Goal: Task Accomplishment & Management: Use online tool/utility

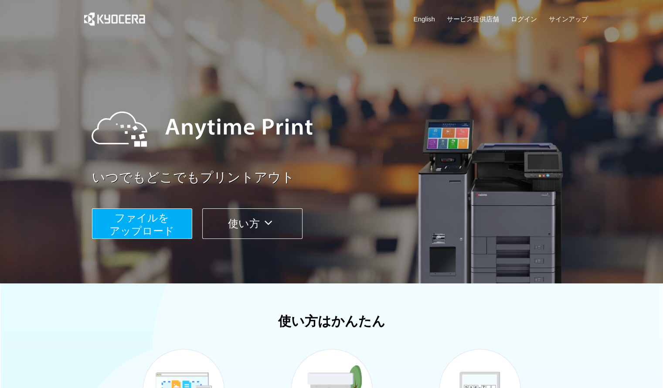
click at [126, 217] on span "ファイルを ​​アップロード" at bounding box center [141, 224] width 65 height 25
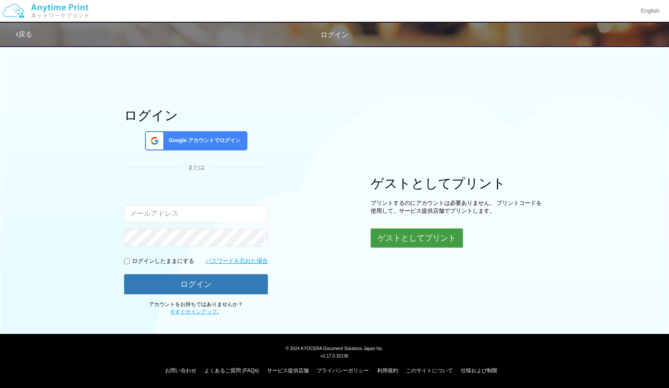
click at [443, 236] on button "ゲストとしてプリント" at bounding box center [417, 237] width 92 height 19
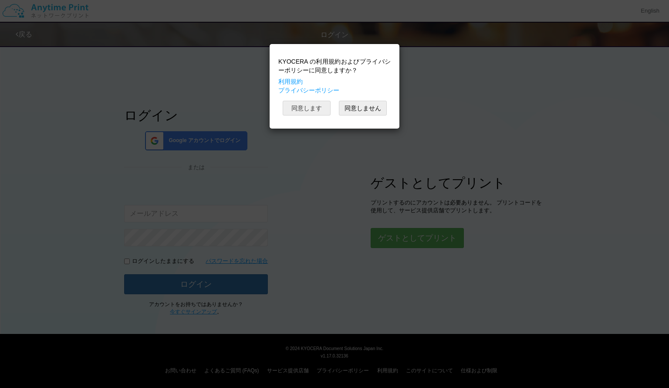
click at [302, 113] on button "同意します" at bounding box center [307, 108] width 48 height 15
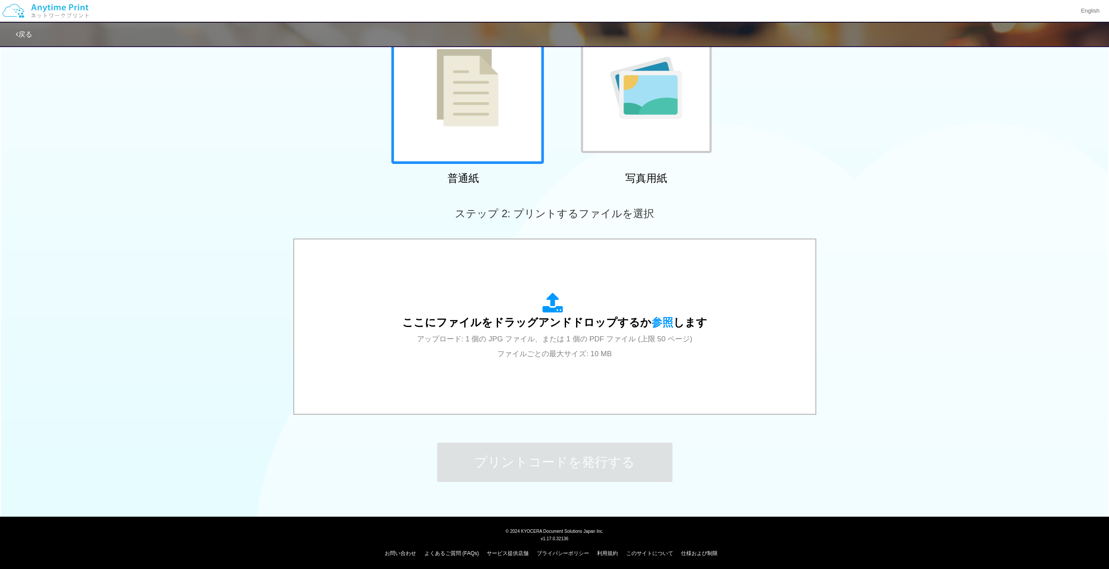
scroll to position [94, 0]
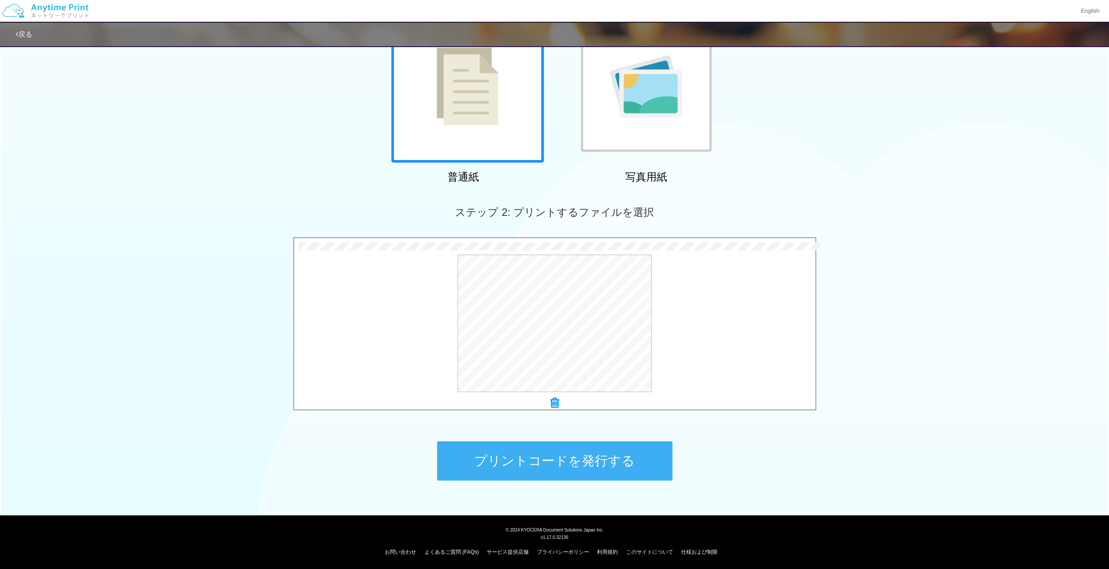
click at [558, 387] on button "プリントコードを発行する" at bounding box center [554, 460] width 235 height 39
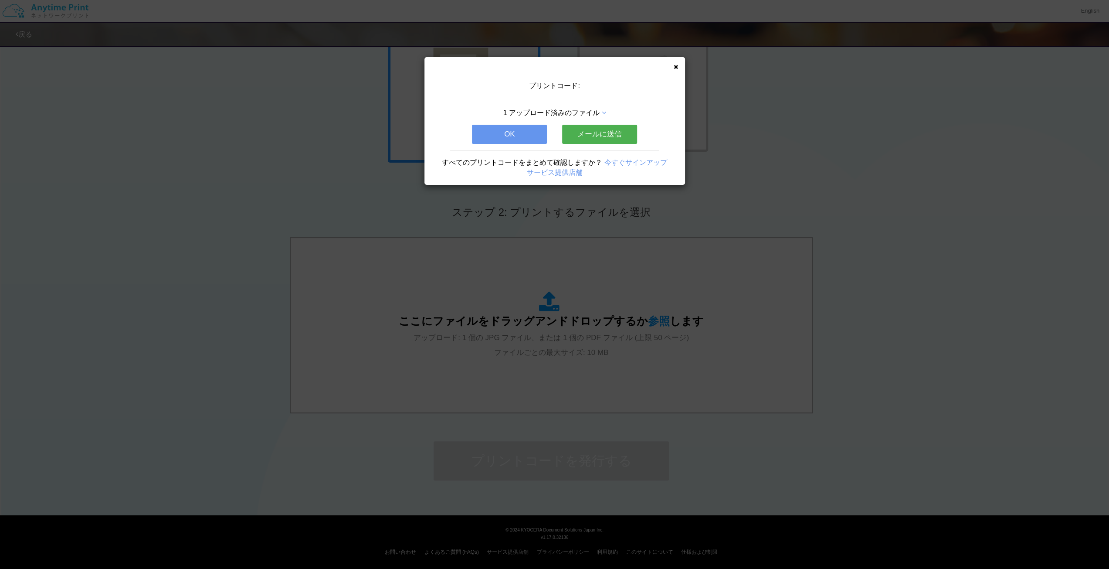
scroll to position [0, 0]
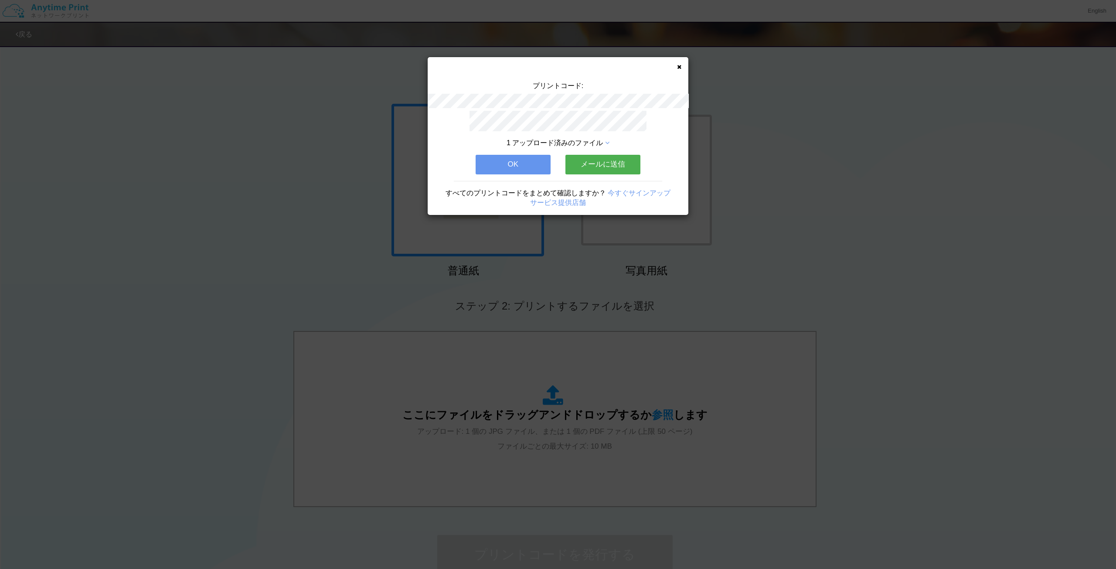
click at [628, 155] on button "メールに送信" at bounding box center [602, 164] width 75 height 19
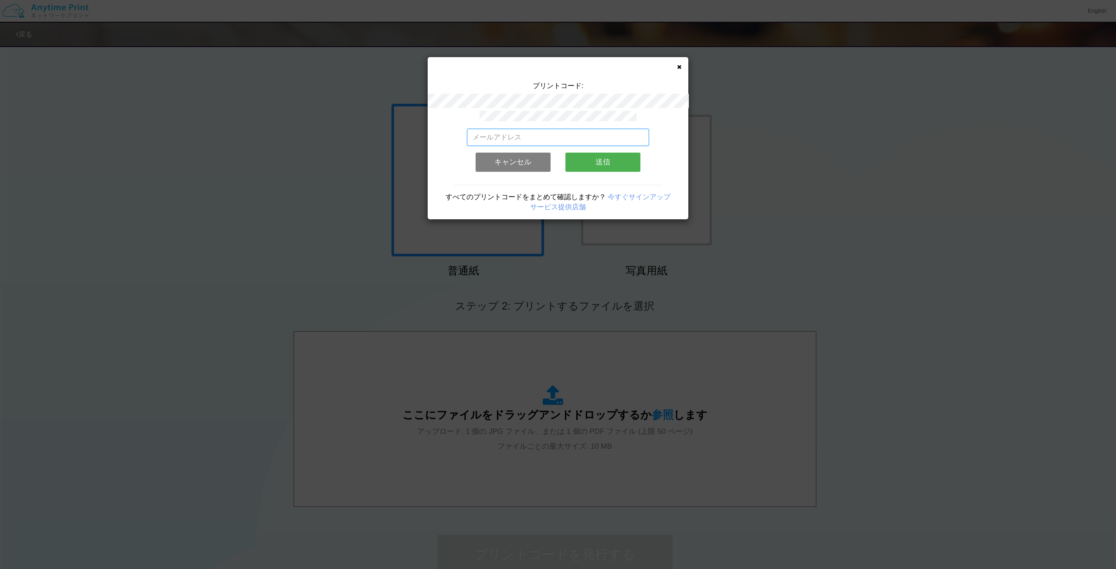
click at [557, 139] on input "email" at bounding box center [558, 137] width 183 height 17
type input "[EMAIL_ADDRESS][DOMAIN_NAME]"
click at [608, 158] on button "送信" at bounding box center [602, 162] width 75 height 19
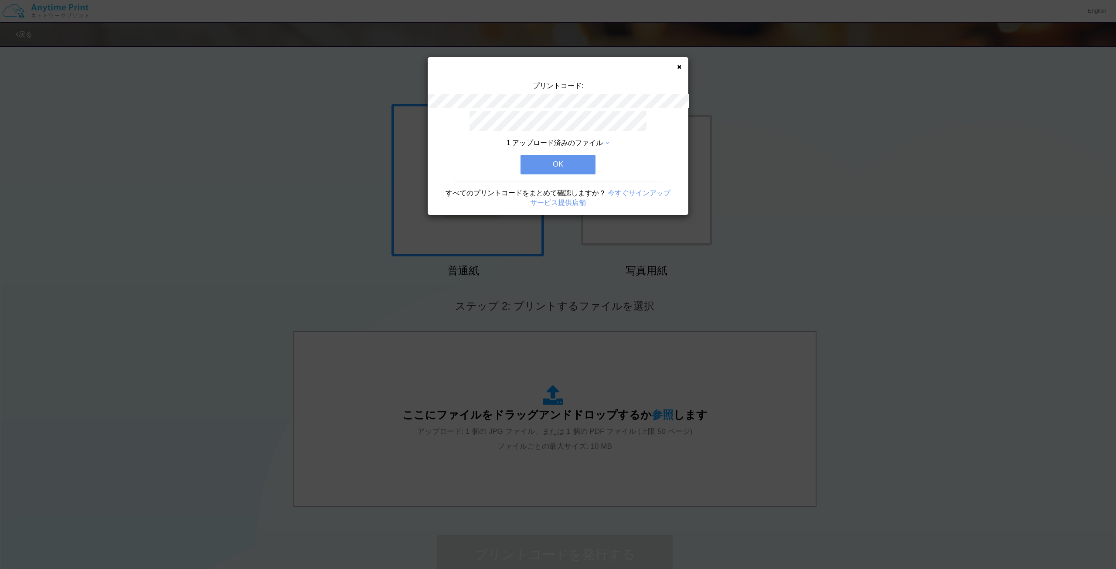
click at [580, 156] on button "OK" at bounding box center [557, 164] width 75 height 19
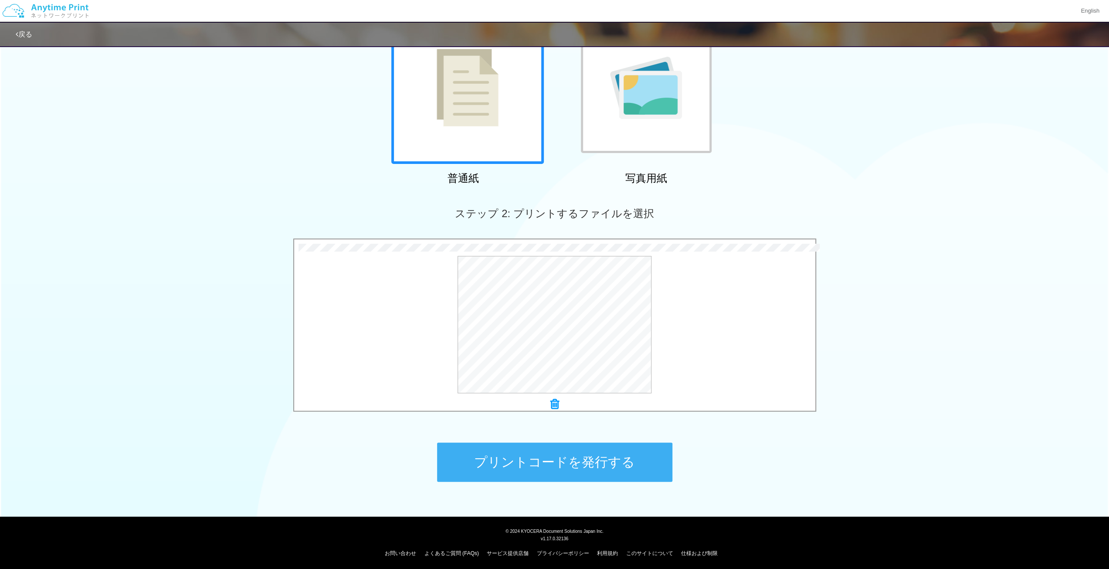
scroll to position [94, 0]
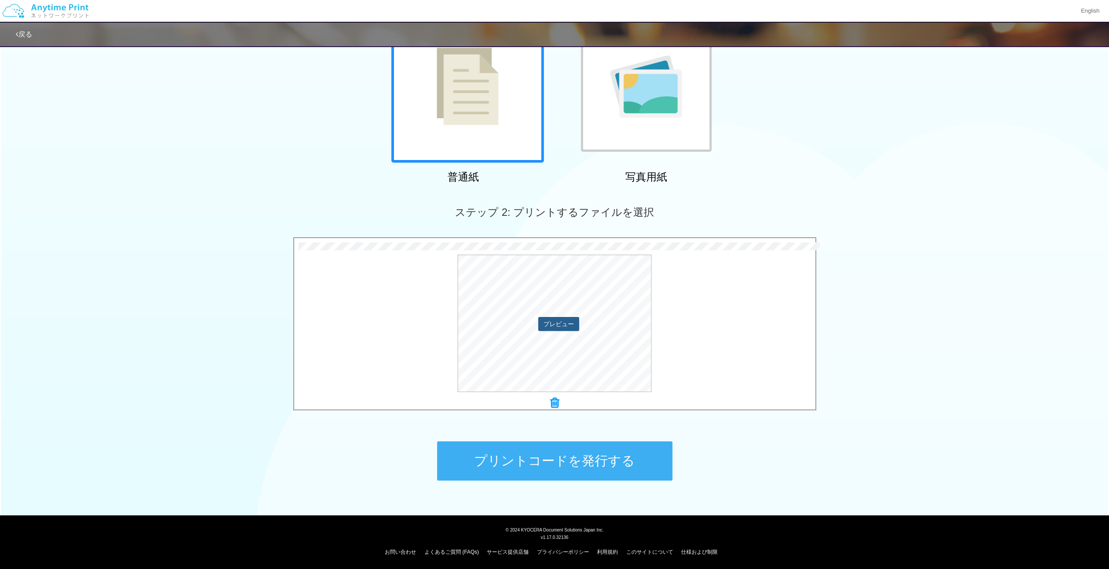
click at [564, 326] on button "プレビュー" at bounding box center [558, 324] width 41 height 14
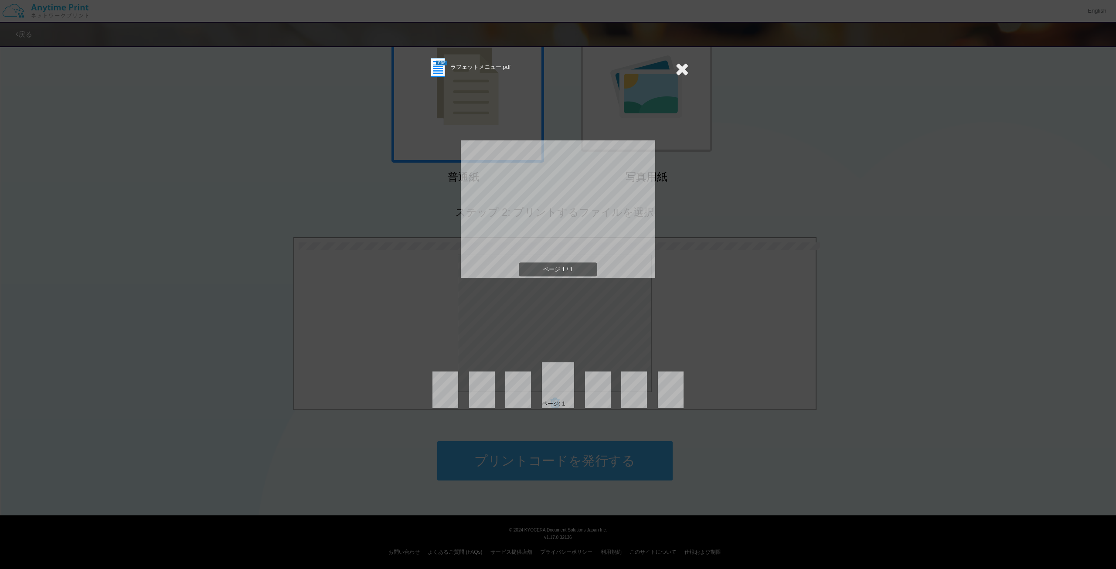
click at [662, 64] on icon at bounding box center [682, 68] width 14 height 17
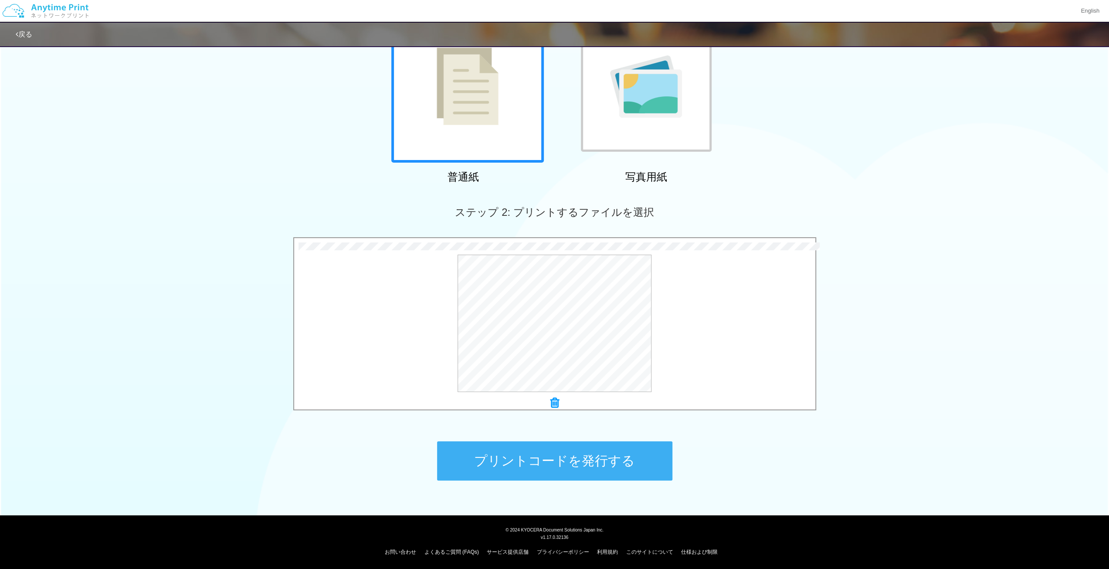
click at [551, 387] on icon at bounding box center [554, 402] width 9 height 11
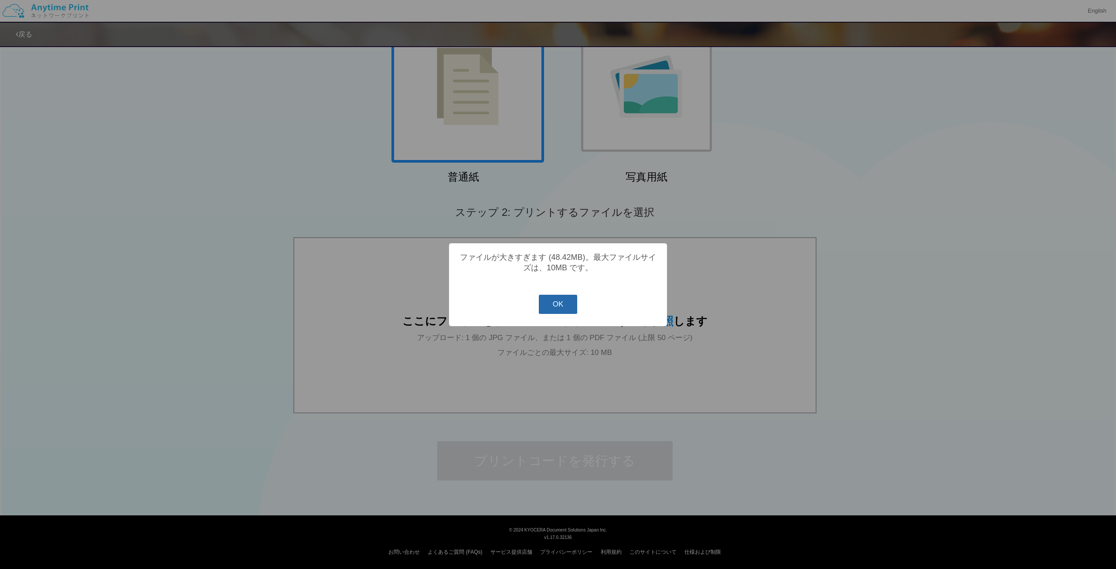
click at [564, 304] on button "OK" at bounding box center [558, 304] width 39 height 19
click at [540, 310] on button "OK" at bounding box center [558, 304] width 39 height 19
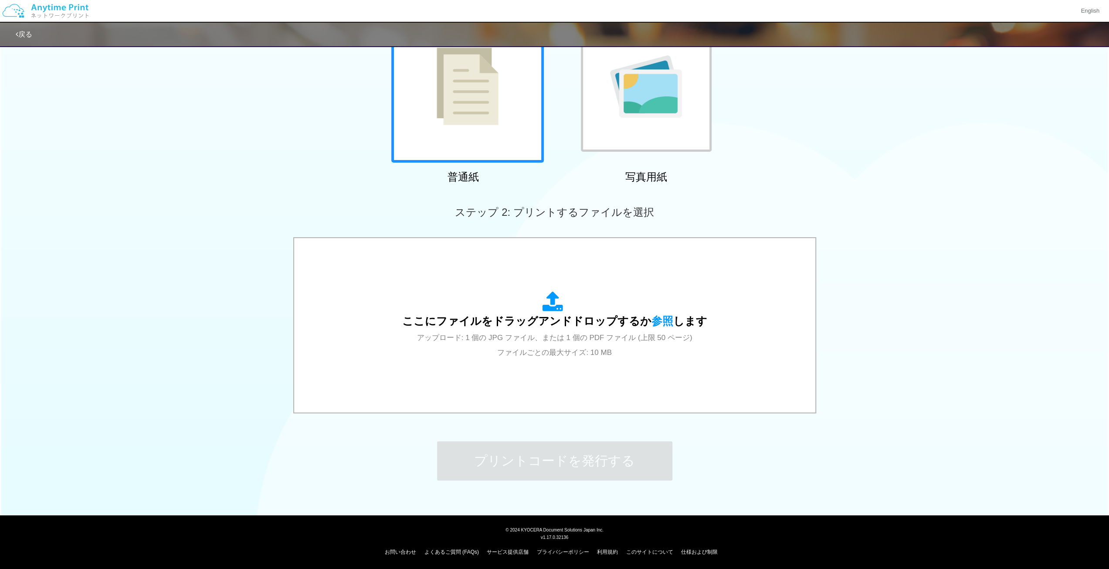
click at [312, 172] on div "普通紙 写真用紙" at bounding box center [554, 98] width 1109 height 177
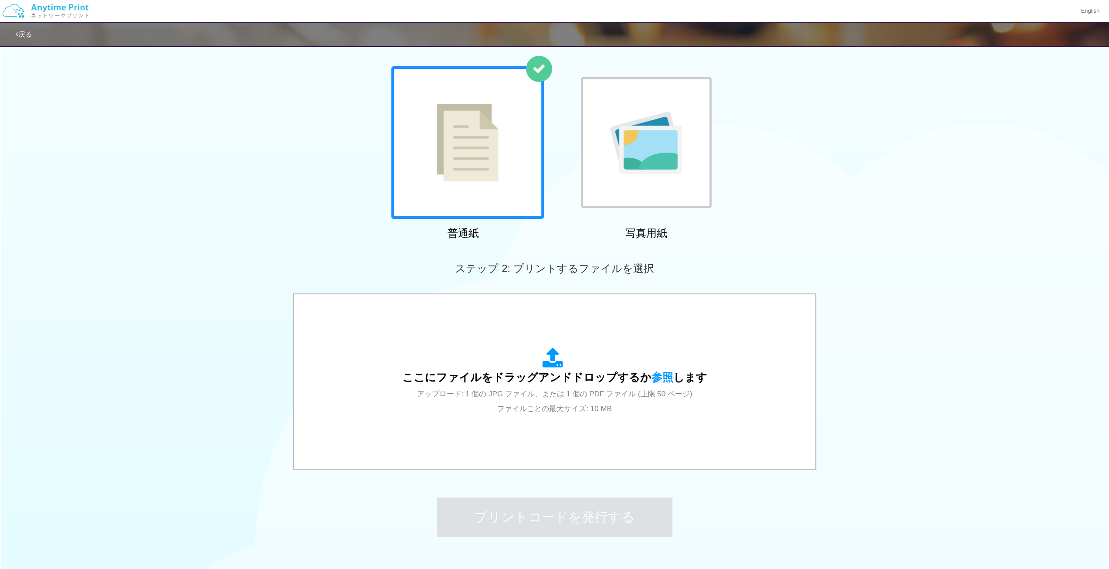
scroll to position [0, 0]
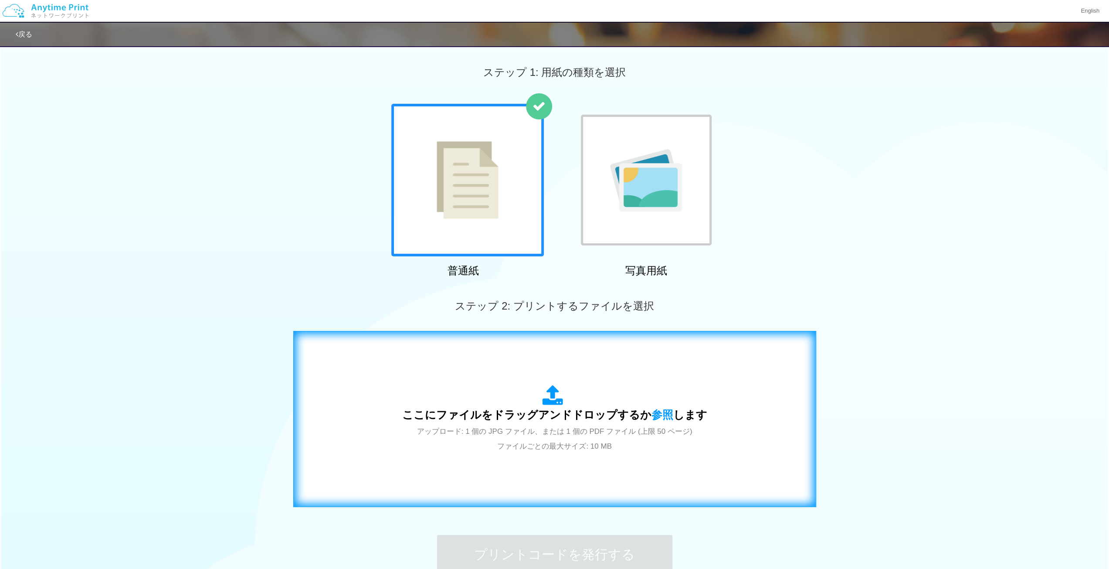
click at [422, 387] on div "ここにファイルをドラッグアンドドロップするか 参照 します アップロード: 1 個の JPG ファイル、または 1 個の PDF ファイル (上限 50 ペー…" at bounding box center [554, 419] width 305 height 68
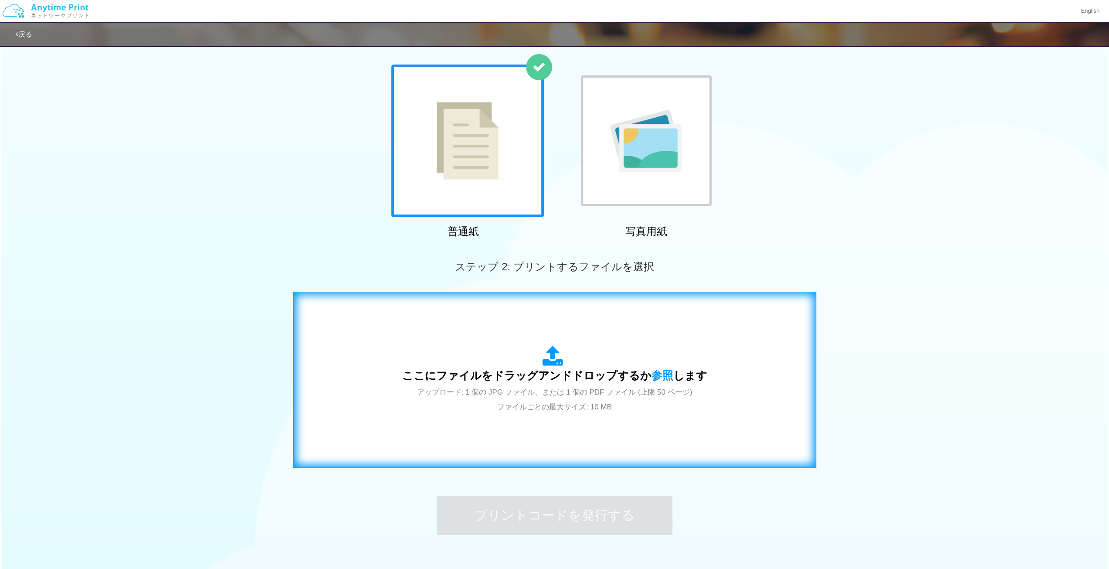
scroll to position [94, 0]
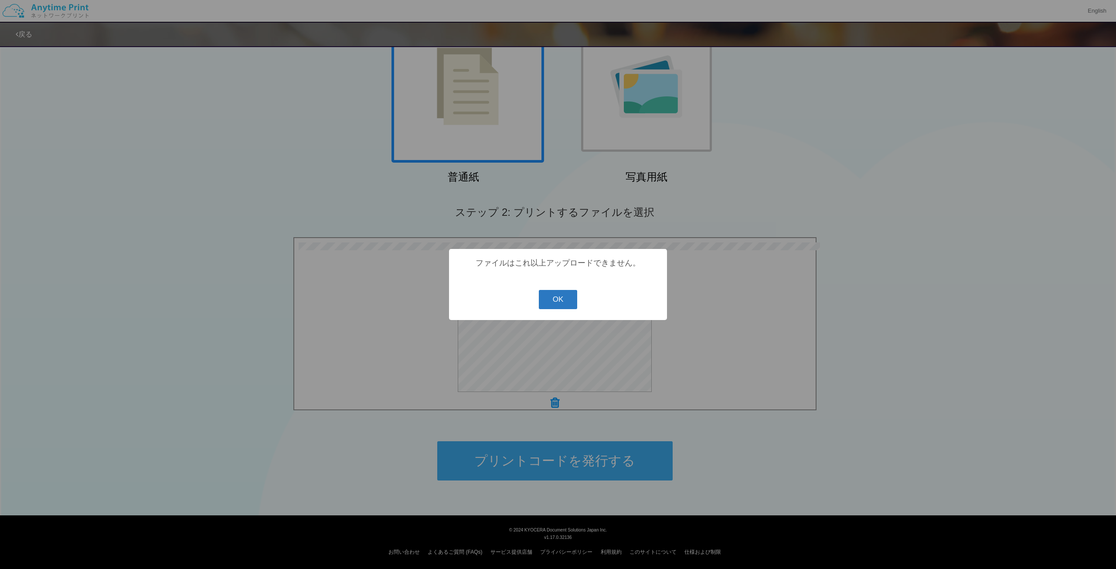
click at [560, 298] on button "OK" at bounding box center [558, 299] width 39 height 19
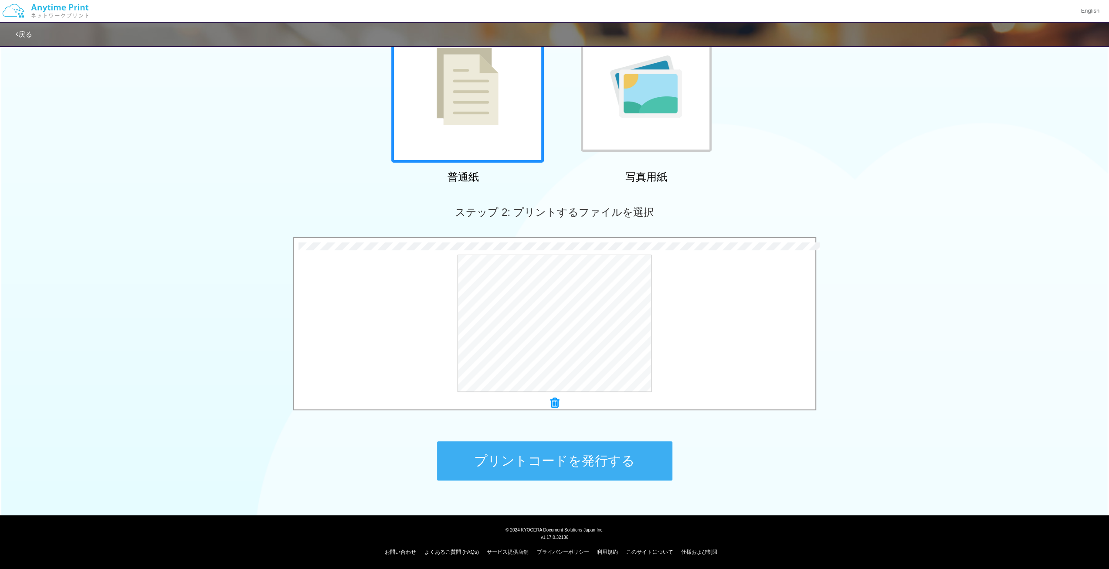
click at [498, 387] on button "プリントコードを発行する" at bounding box center [554, 460] width 235 height 39
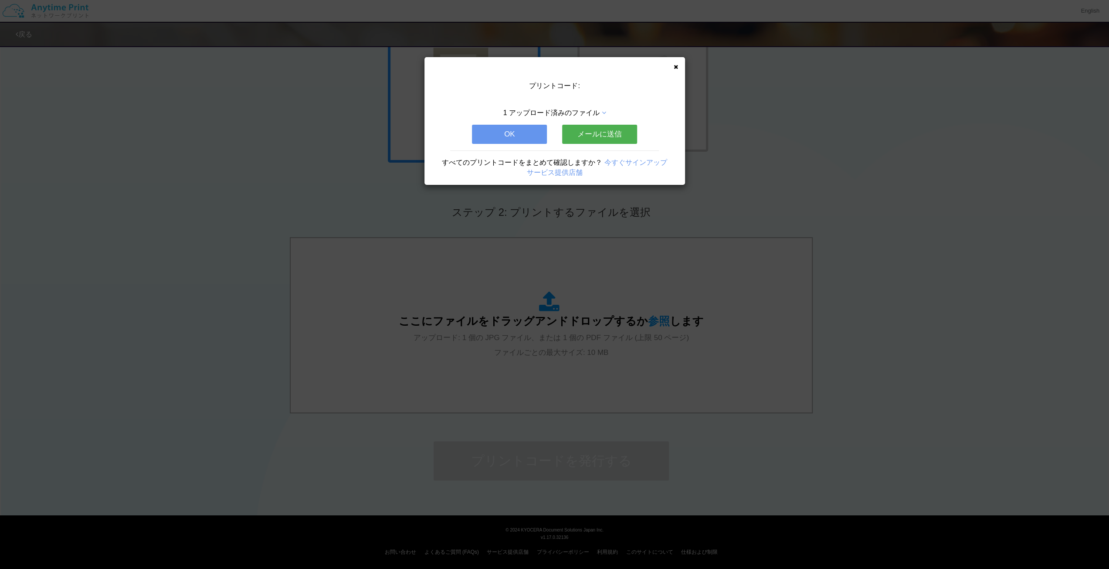
scroll to position [0, 0]
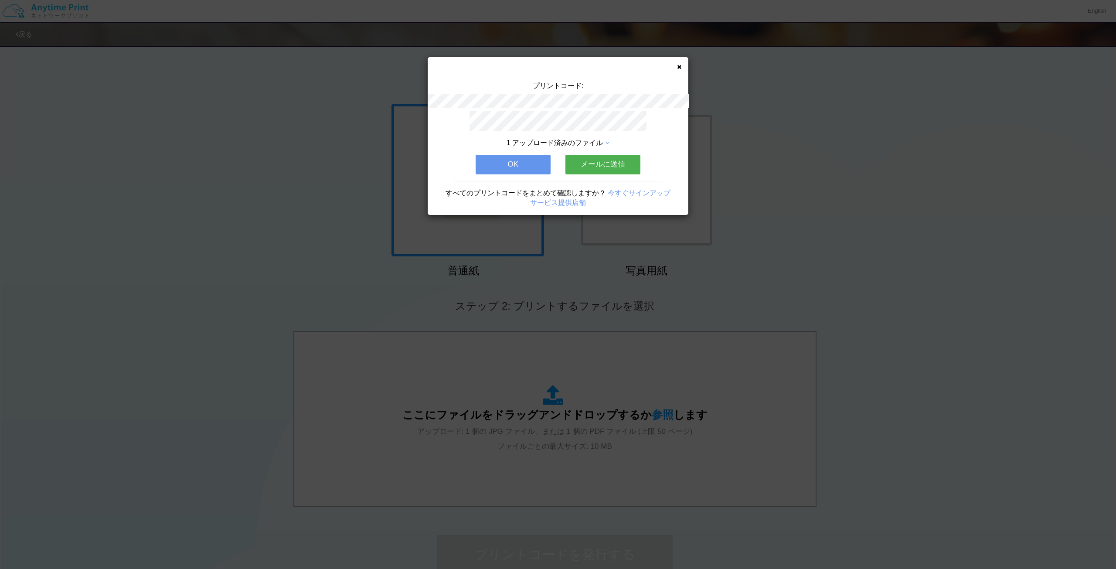
click at [583, 156] on button "メールに送信" at bounding box center [602, 164] width 75 height 19
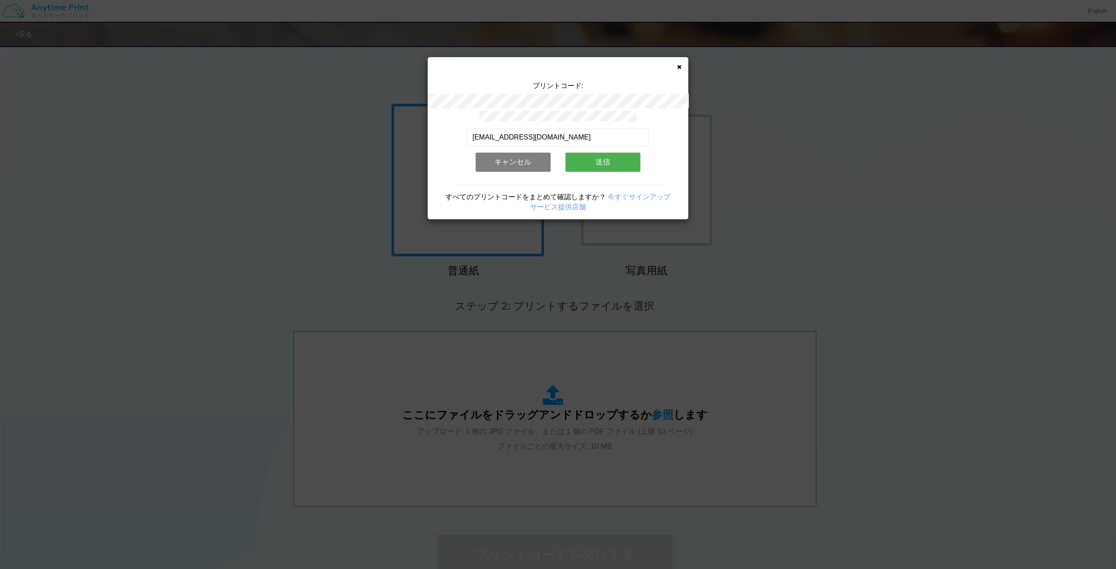
click at [590, 153] on button "送信" at bounding box center [602, 162] width 75 height 19
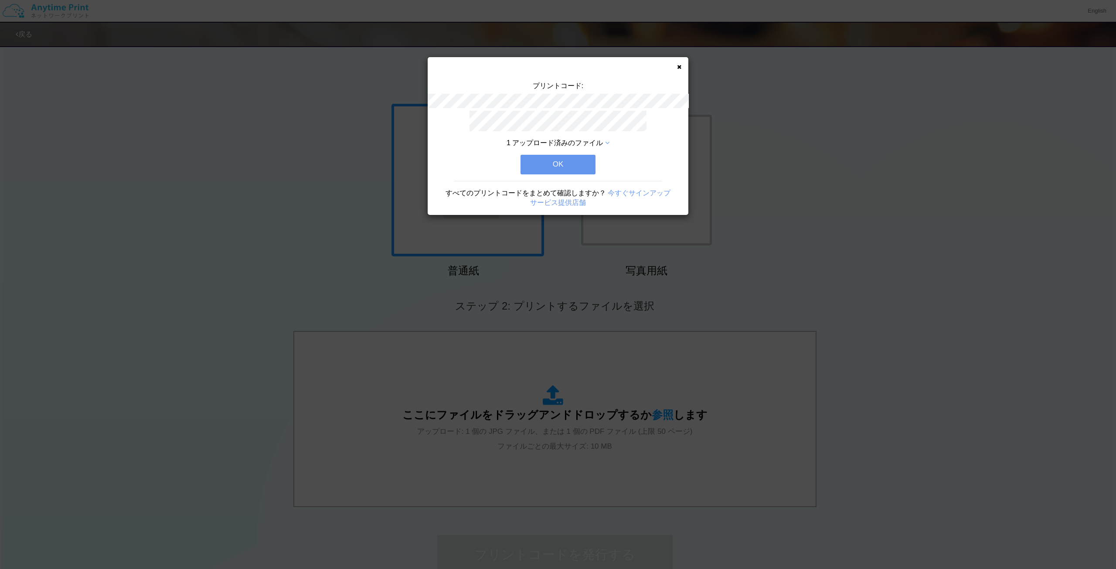
click at [560, 157] on button "OK" at bounding box center [557, 164] width 75 height 19
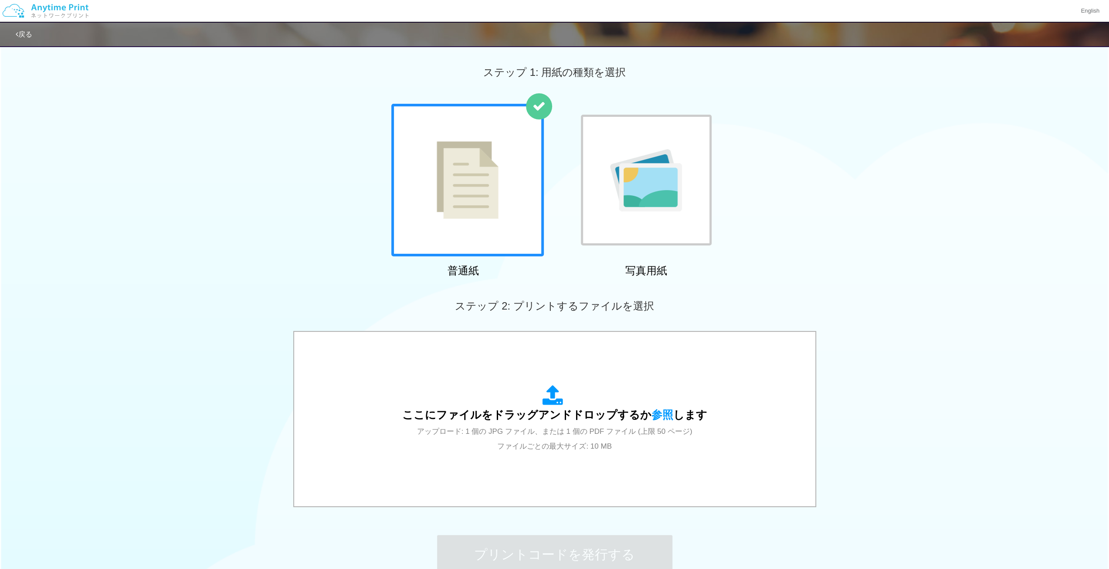
click at [662, 235] on div "普通紙 写真用紙" at bounding box center [554, 192] width 1109 height 177
